Goal: Book appointment/travel/reservation

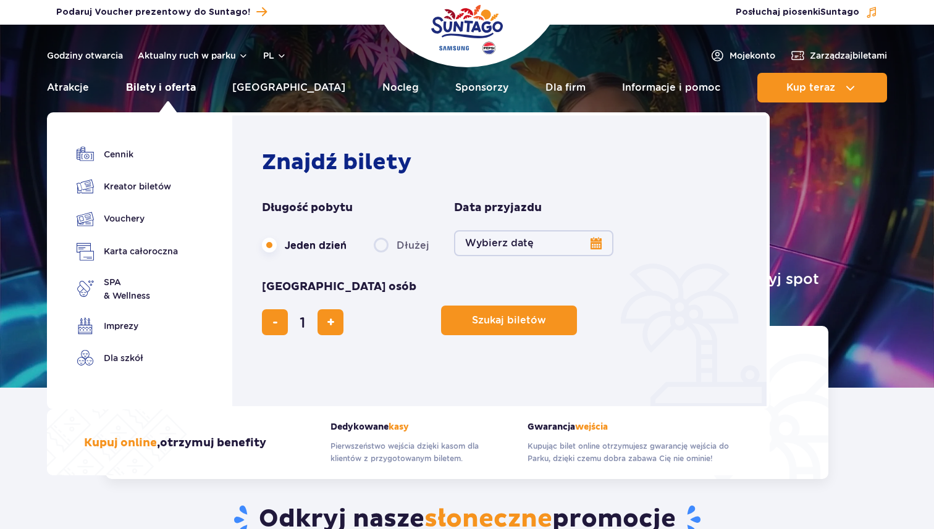
click at [156, 91] on link "Bilety i oferta" at bounding box center [161, 88] width 70 height 30
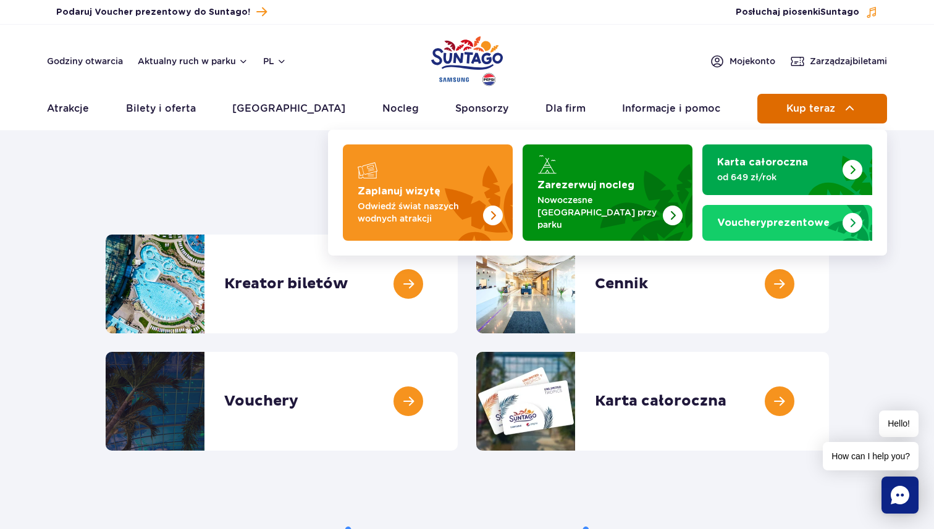
click at [827, 98] on button "Kup teraz" at bounding box center [822, 109] width 130 height 30
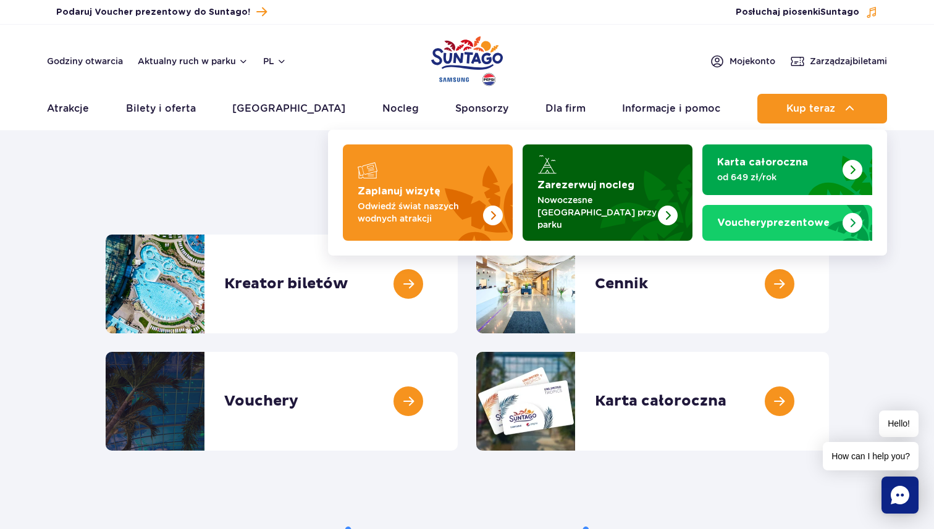
click at [623, 186] on strong "Zarezerwuj nocleg" at bounding box center [586, 185] width 97 height 10
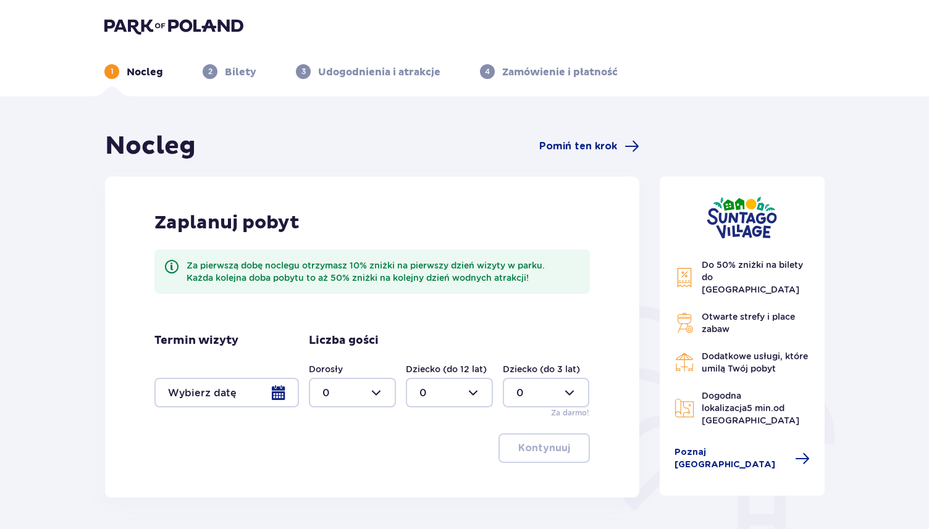
click at [248, 402] on div at bounding box center [226, 393] width 145 height 30
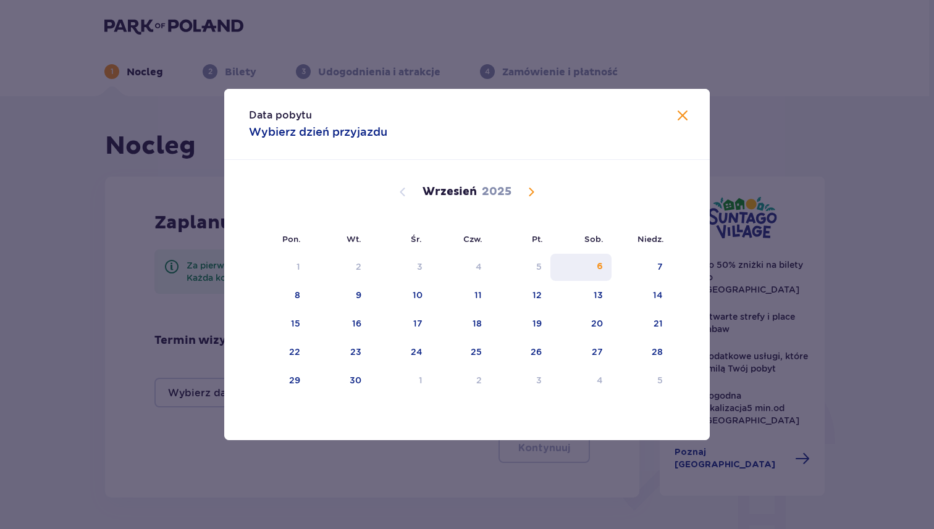
click at [603, 268] on div "6" at bounding box center [600, 267] width 6 height 12
click at [633, 267] on div "7" at bounding box center [642, 267] width 60 height 27
type input "06.09.25 - 07.09.25"
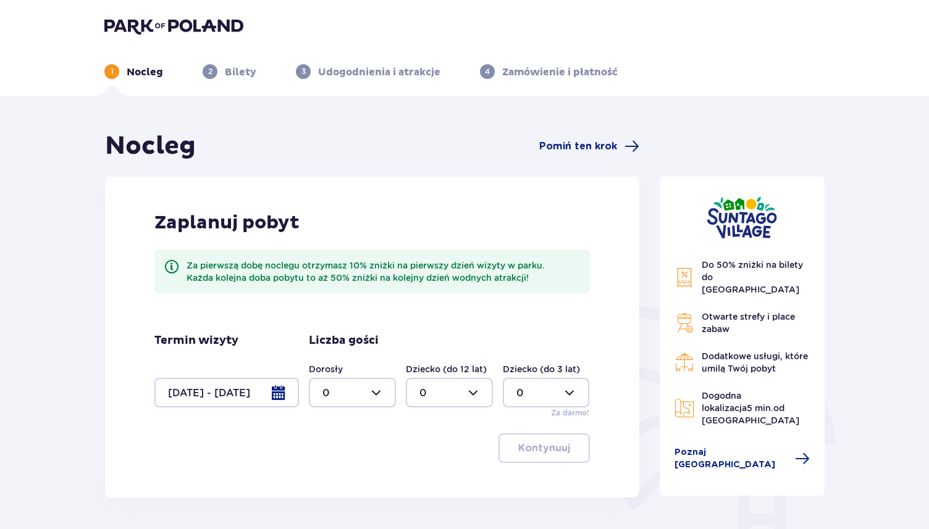
click at [376, 395] on div at bounding box center [352, 393] width 87 height 30
click at [350, 323] on div "2" at bounding box center [353, 325] width 60 height 14
type input "2"
click at [541, 449] on p "Kontynuuj" at bounding box center [544, 449] width 52 height 14
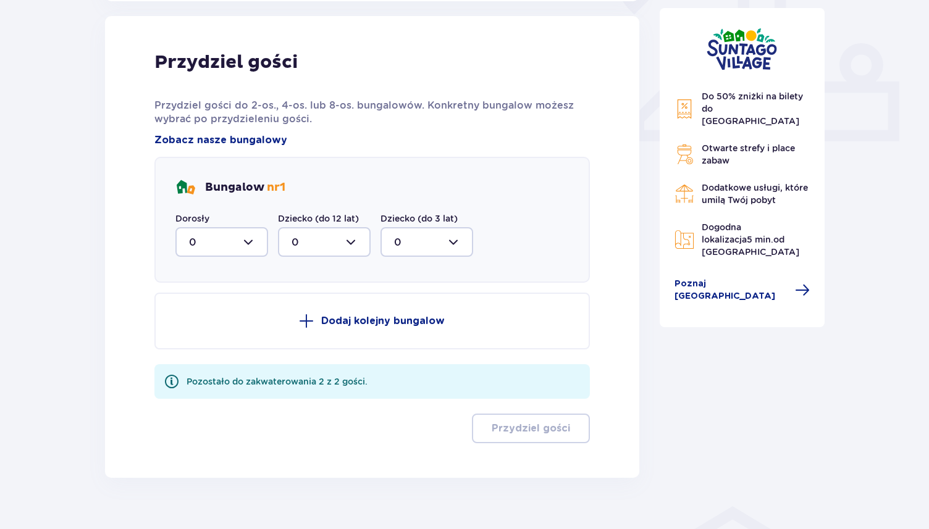
scroll to position [498, 0]
click at [252, 244] on div at bounding box center [221, 241] width 93 height 30
click at [208, 327] on div "2" at bounding box center [221, 331] width 65 height 14
type input "2"
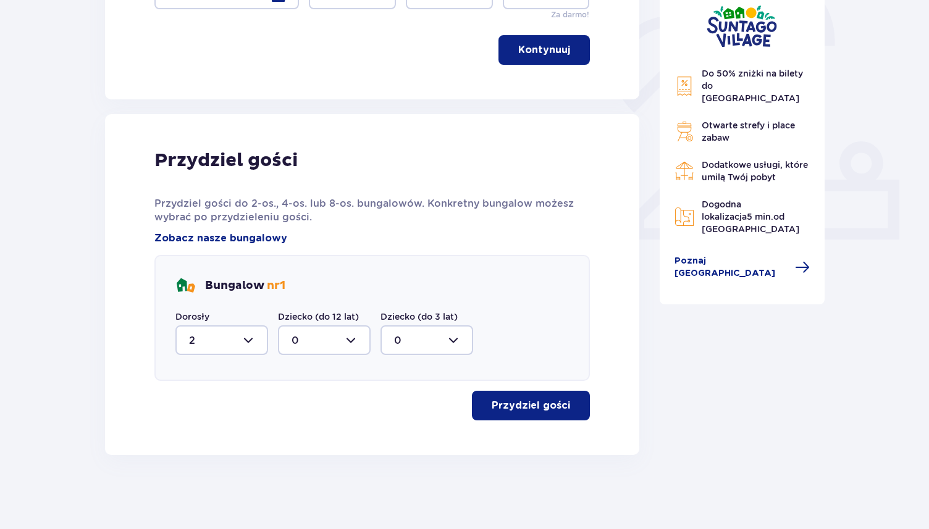
scroll to position [398, 0]
click at [517, 409] on p "Przydziel gości" at bounding box center [531, 406] width 78 height 14
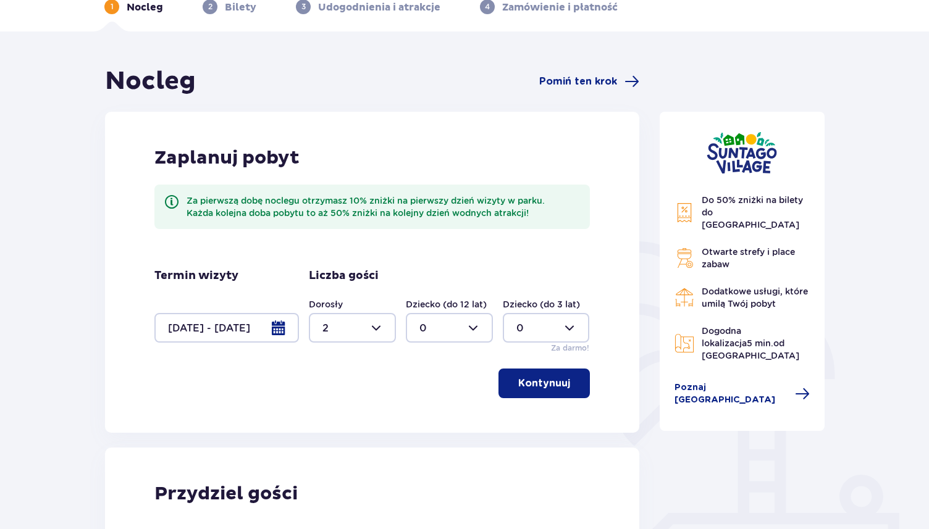
scroll to position [0, 0]
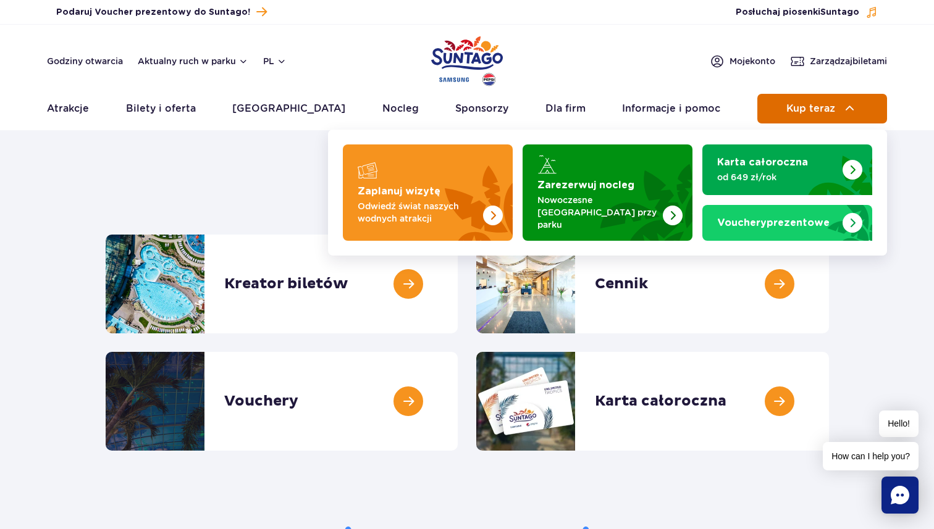
click at [812, 114] on button "Kup teraz" at bounding box center [822, 109] width 130 height 30
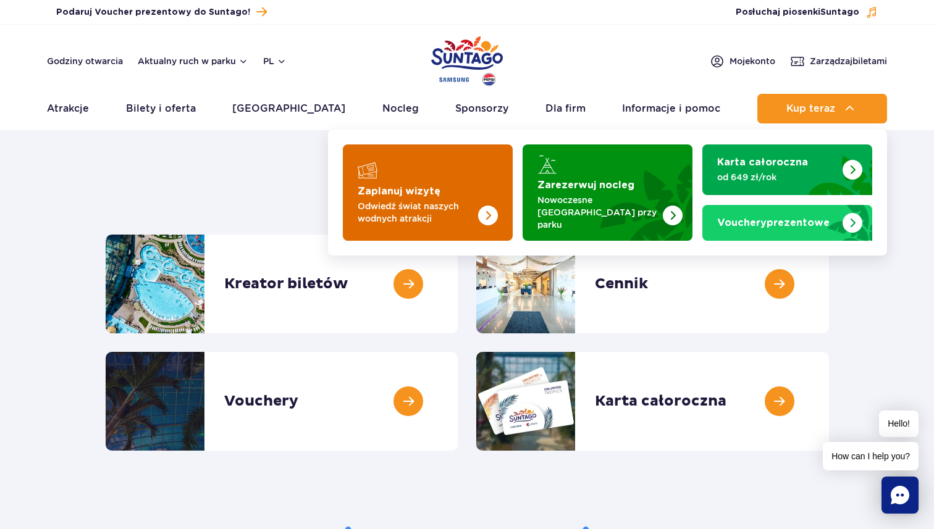
click at [439, 189] on img "Zaplanuj wizytę" at bounding box center [464, 193] width 98 height 96
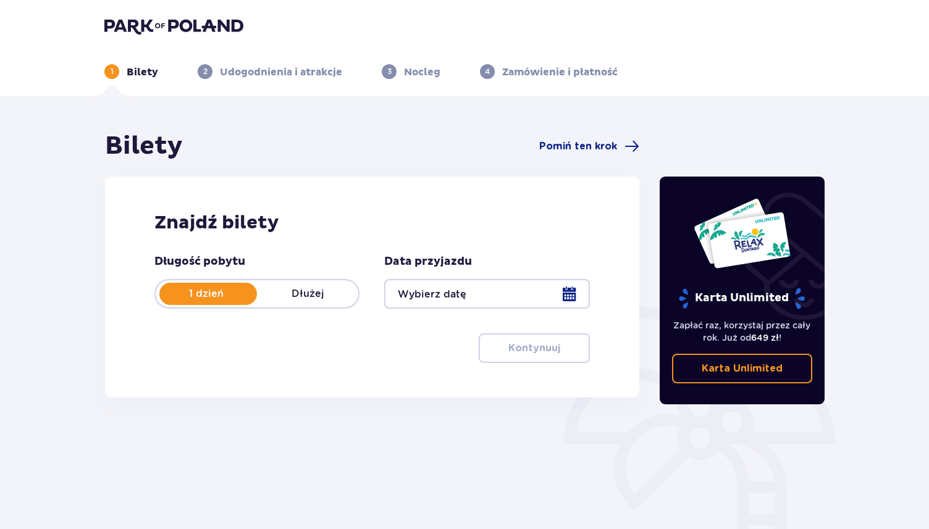
click at [462, 302] on div at bounding box center [486, 294] width 205 height 30
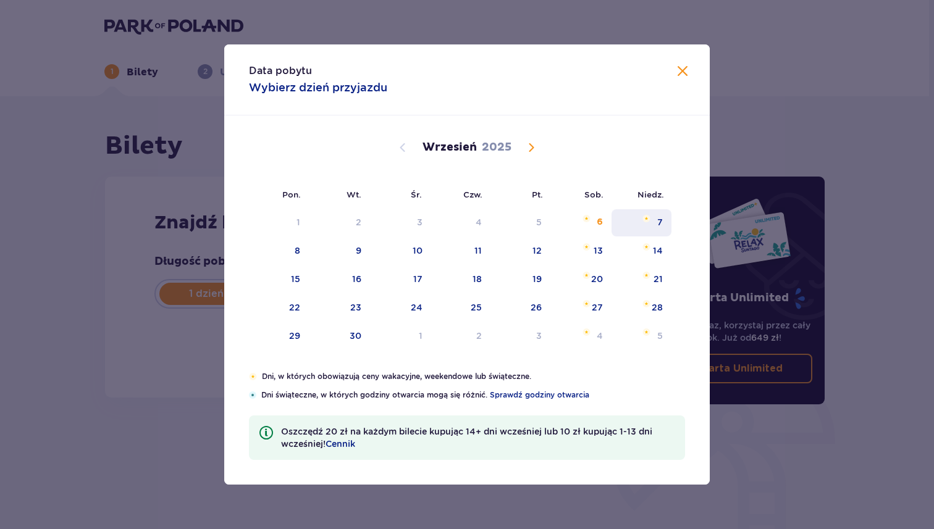
click at [649, 221] on img "niedziela, 7 września 2025" at bounding box center [647, 218] width 8 height 7
type input "[DATE]"
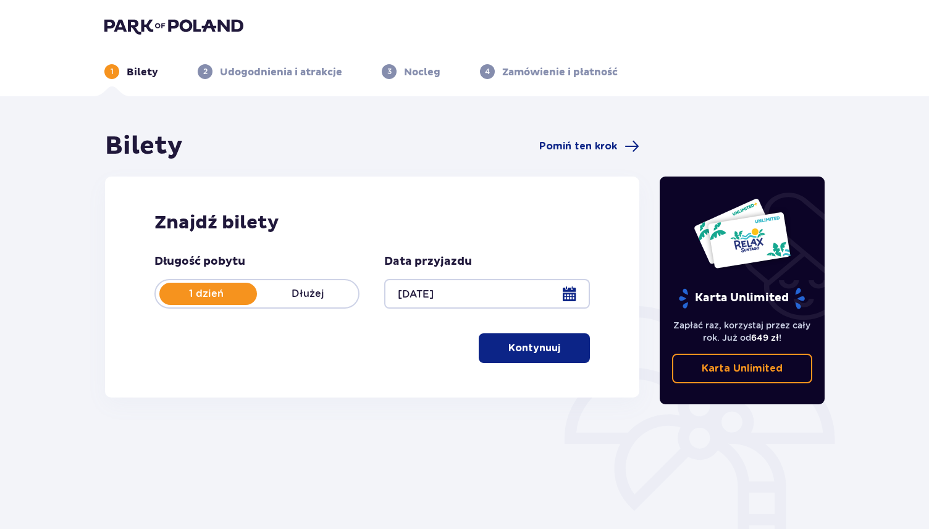
click at [513, 351] on p "Kontynuuj" at bounding box center [534, 349] width 52 height 14
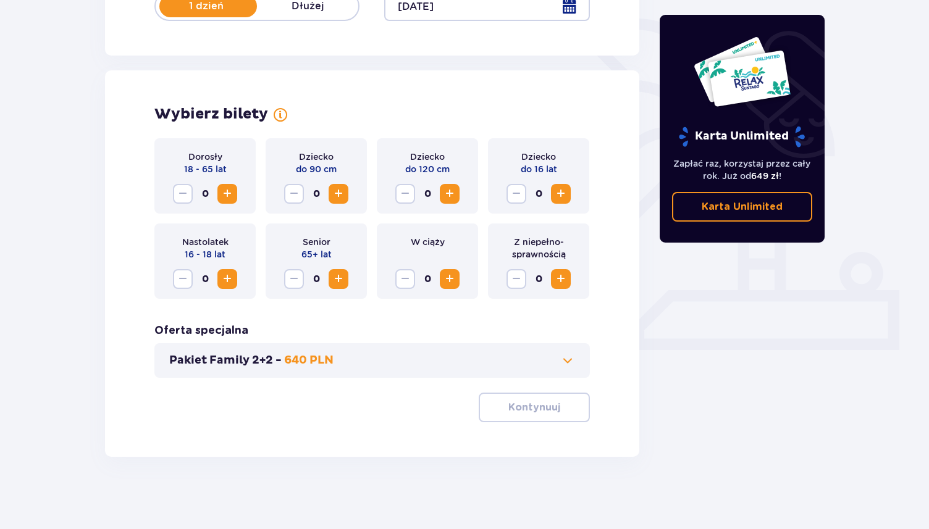
scroll to position [290, 0]
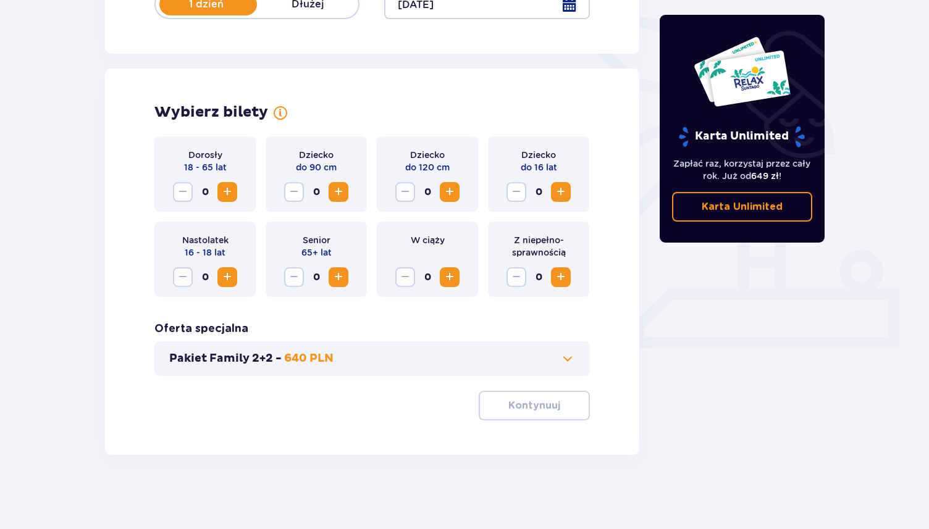
click at [222, 191] on span "Increase" at bounding box center [227, 192] width 15 height 15
click at [528, 411] on p "Kontynuuj" at bounding box center [534, 406] width 52 height 14
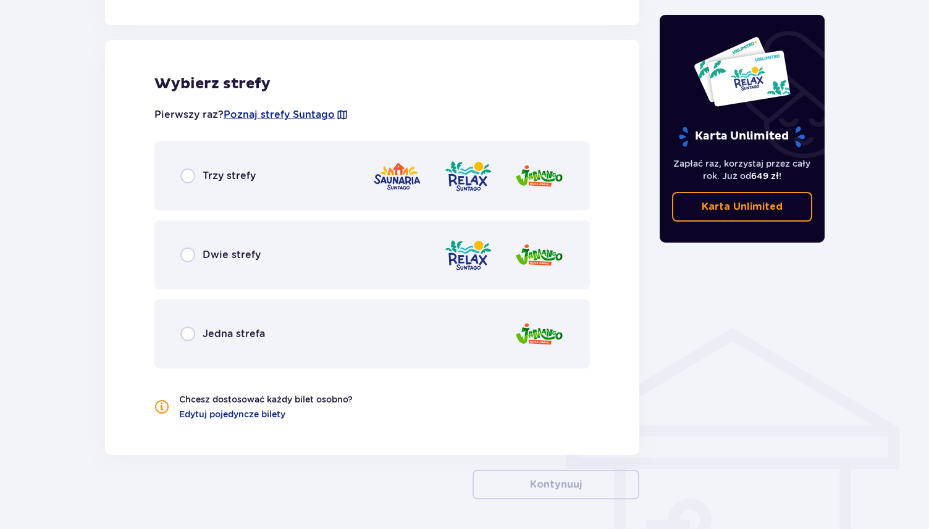
scroll to position [686, 0]
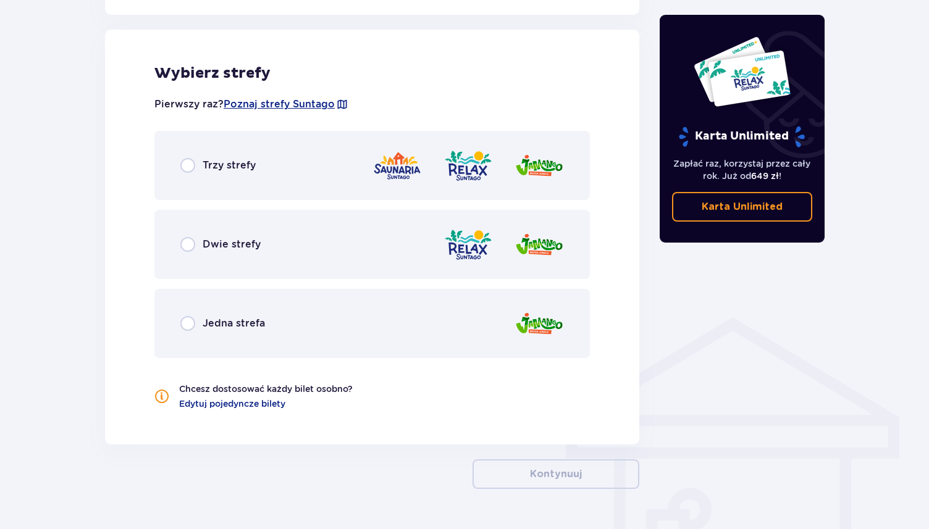
click at [248, 238] on p "Dwie strefy" at bounding box center [232, 245] width 58 height 14
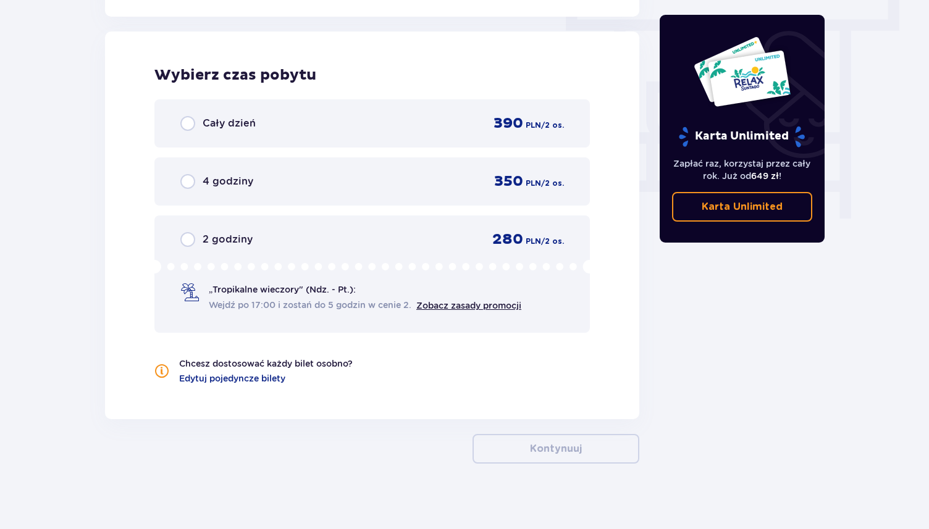
scroll to position [1116, 0]
